Goal: Book appointment/travel/reservation

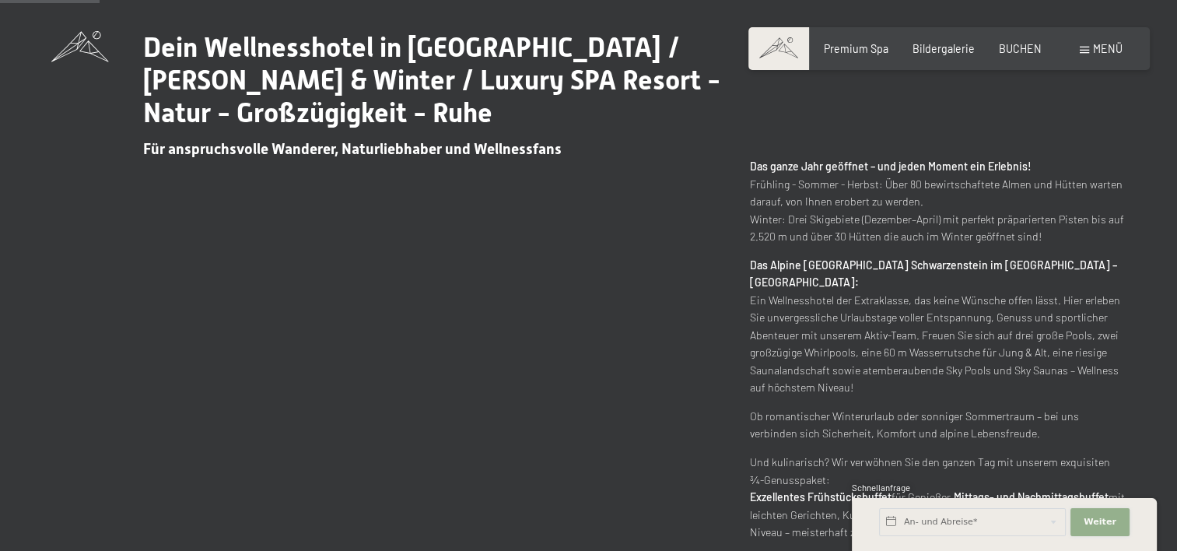
click at [1098, 516] on span "Weiter" at bounding box center [1100, 522] width 33 height 12
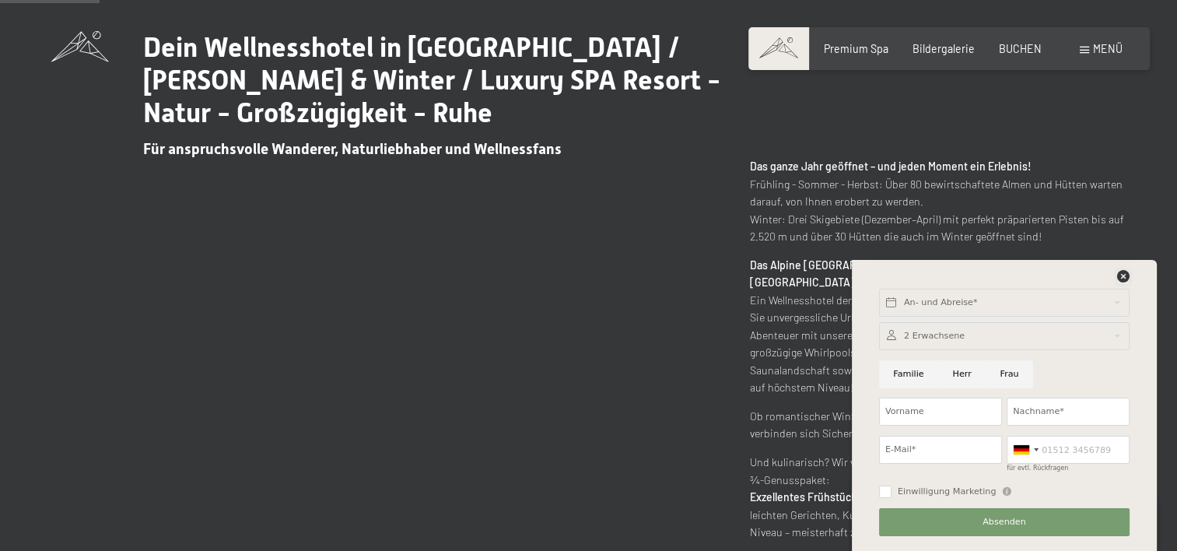
drag, startPoint x: 1124, startPoint y: 271, endPoint x: 984, endPoint y: 302, distance: 143.3
click at [1118, 275] on icon at bounding box center [1123, 276] width 12 height 12
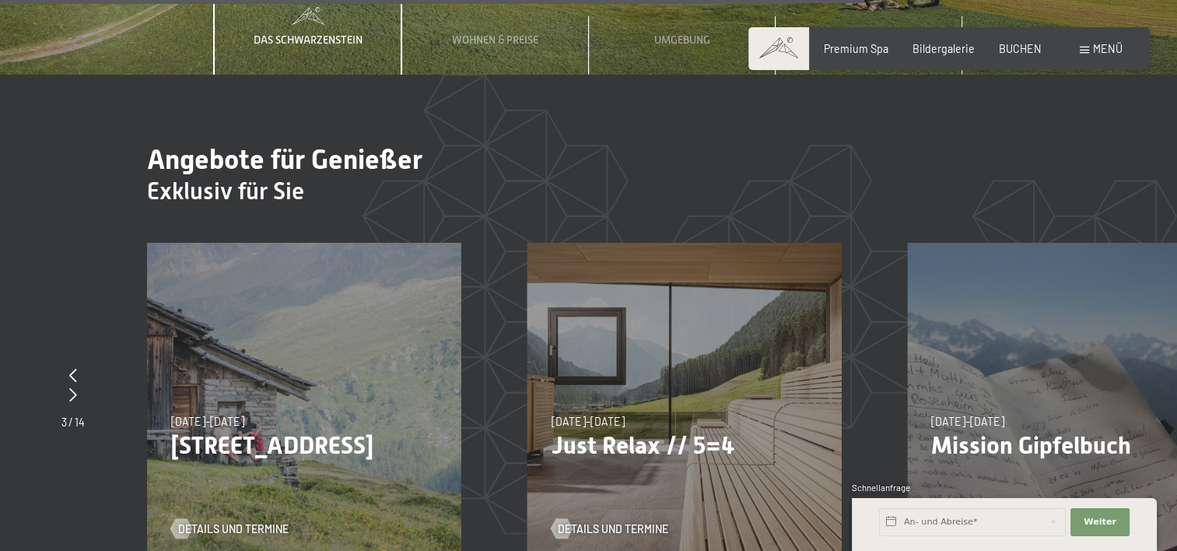
scroll to position [4901, 0]
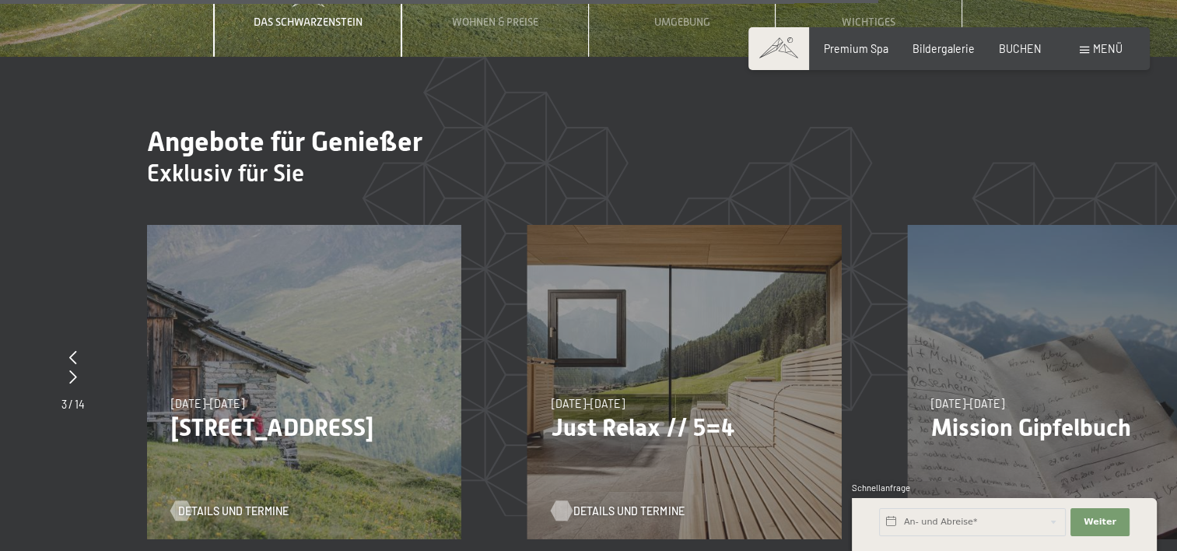
click at [607, 503] on span "Details und Termine" at bounding box center [628, 511] width 110 height 16
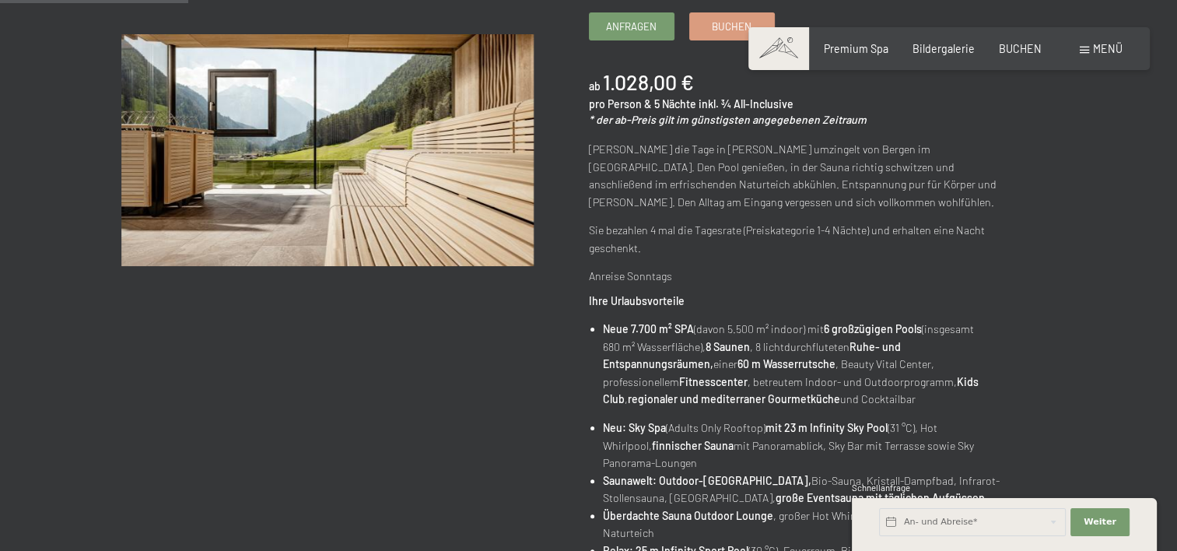
scroll to position [311, 0]
